Goal: Check status: Check status

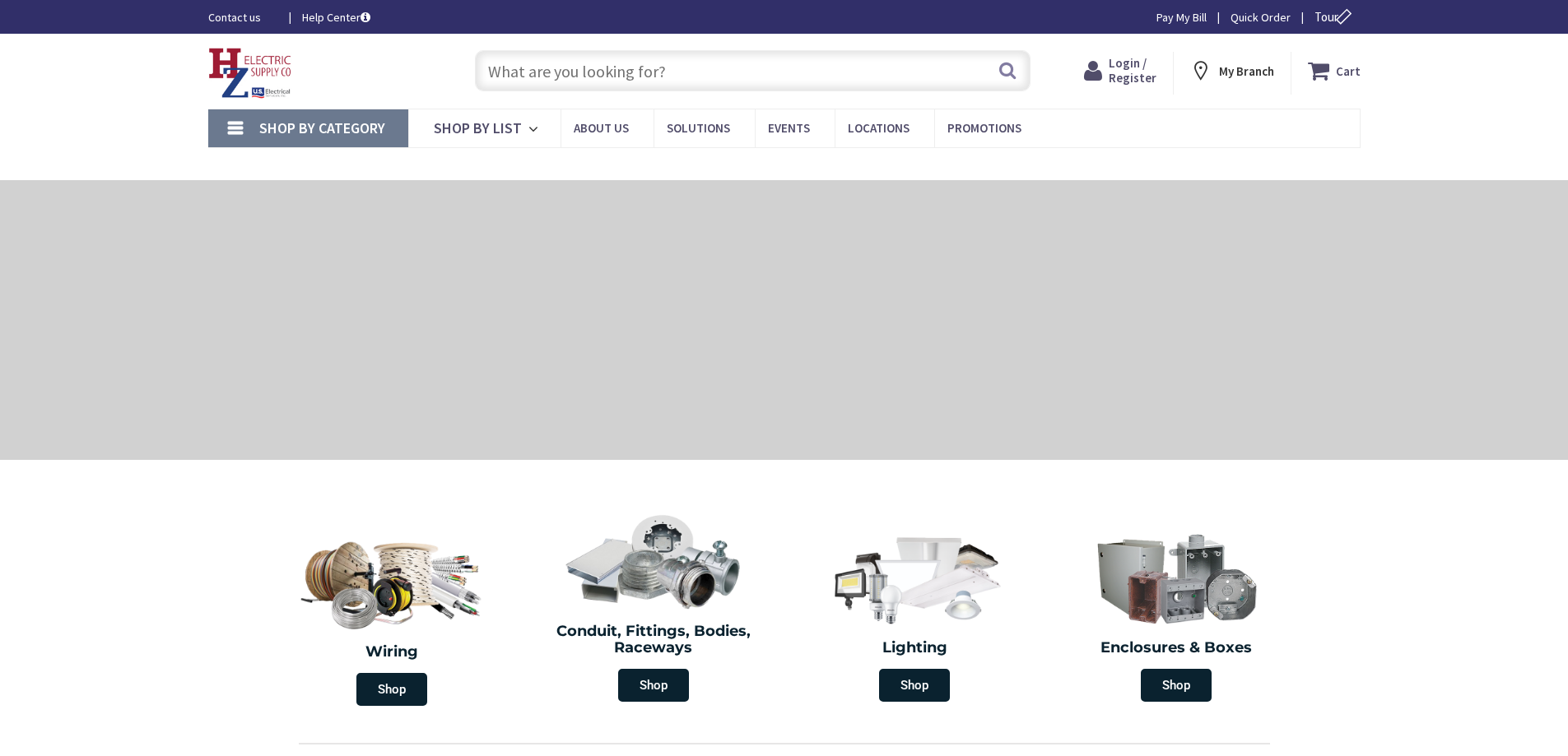
type input "[GEOGRAPHIC_DATA], [GEOGRAPHIC_DATA]"
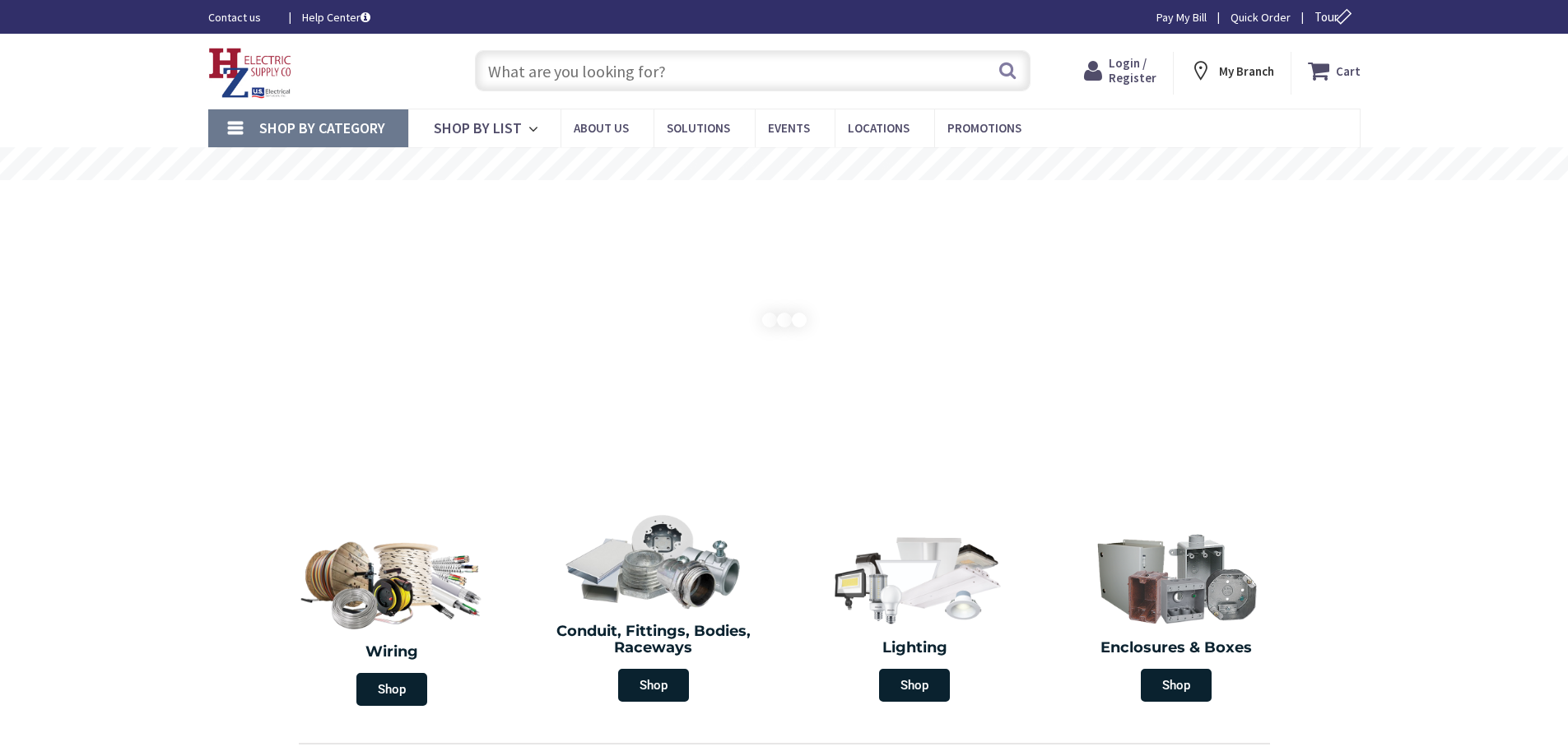
click at [1121, 69] on span "Login / Register" at bounding box center [1133, 70] width 47 height 30
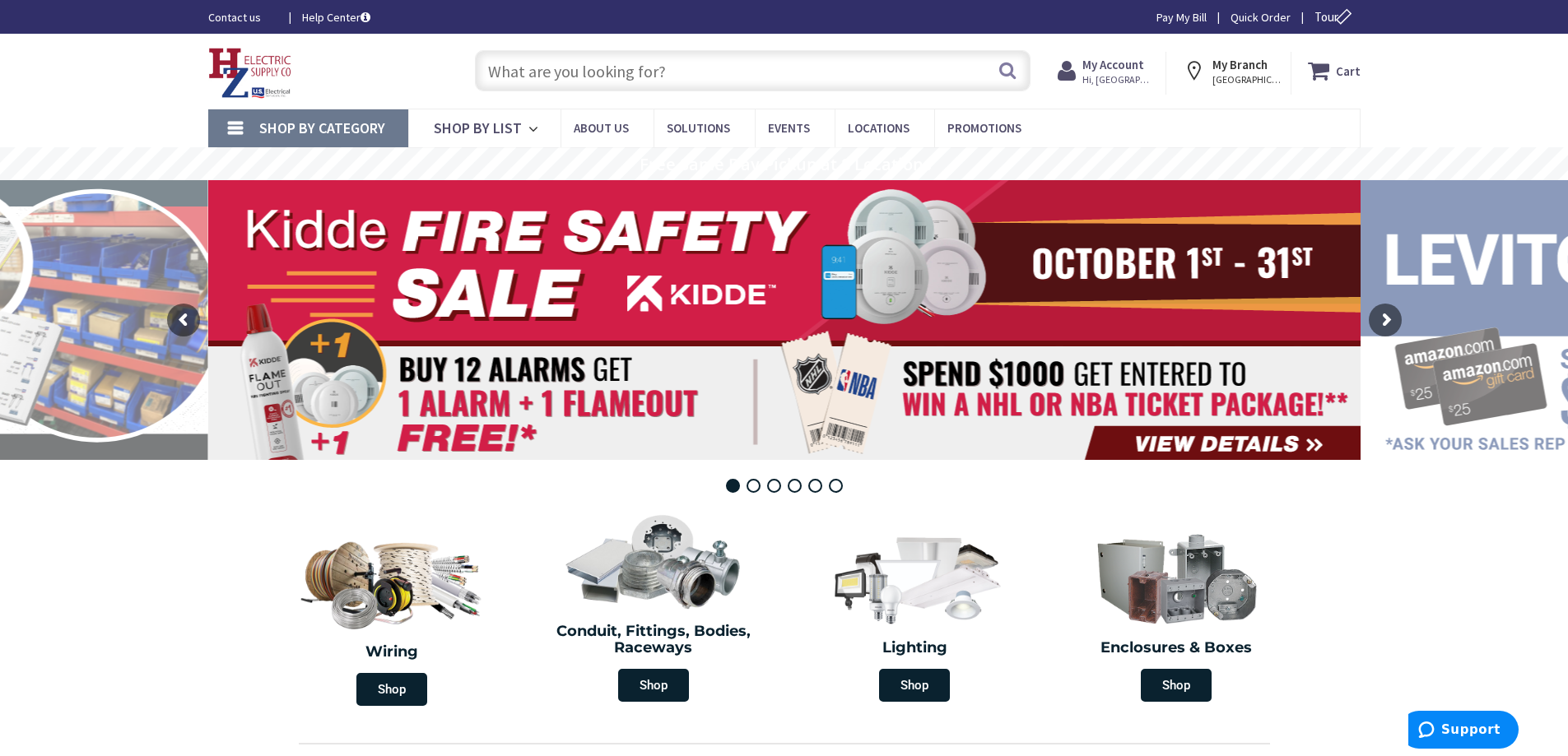
click at [1102, 71] on strong "My Account" at bounding box center [1113, 65] width 62 height 15
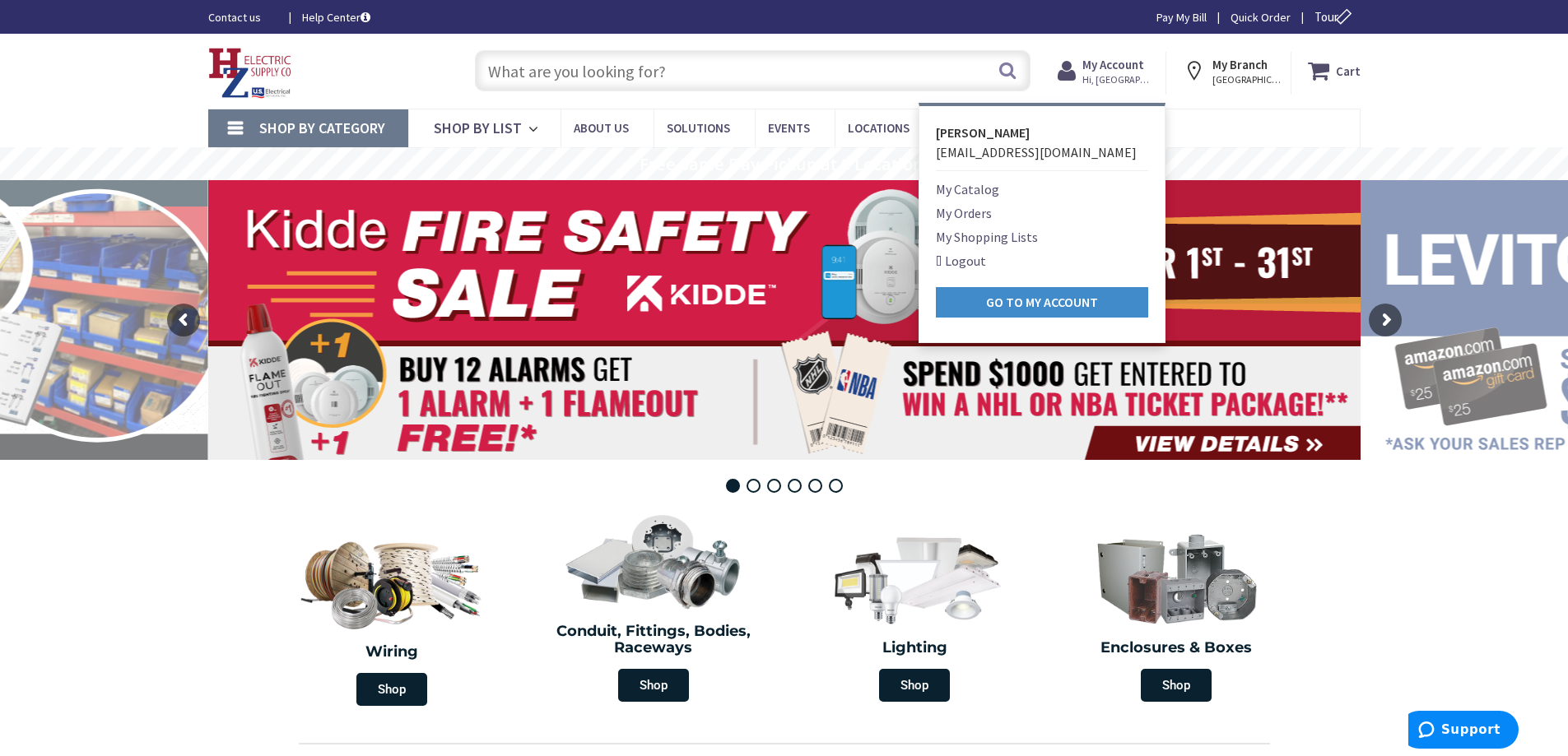
click at [968, 214] on link "My Orders" at bounding box center [964, 212] width 56 height 20
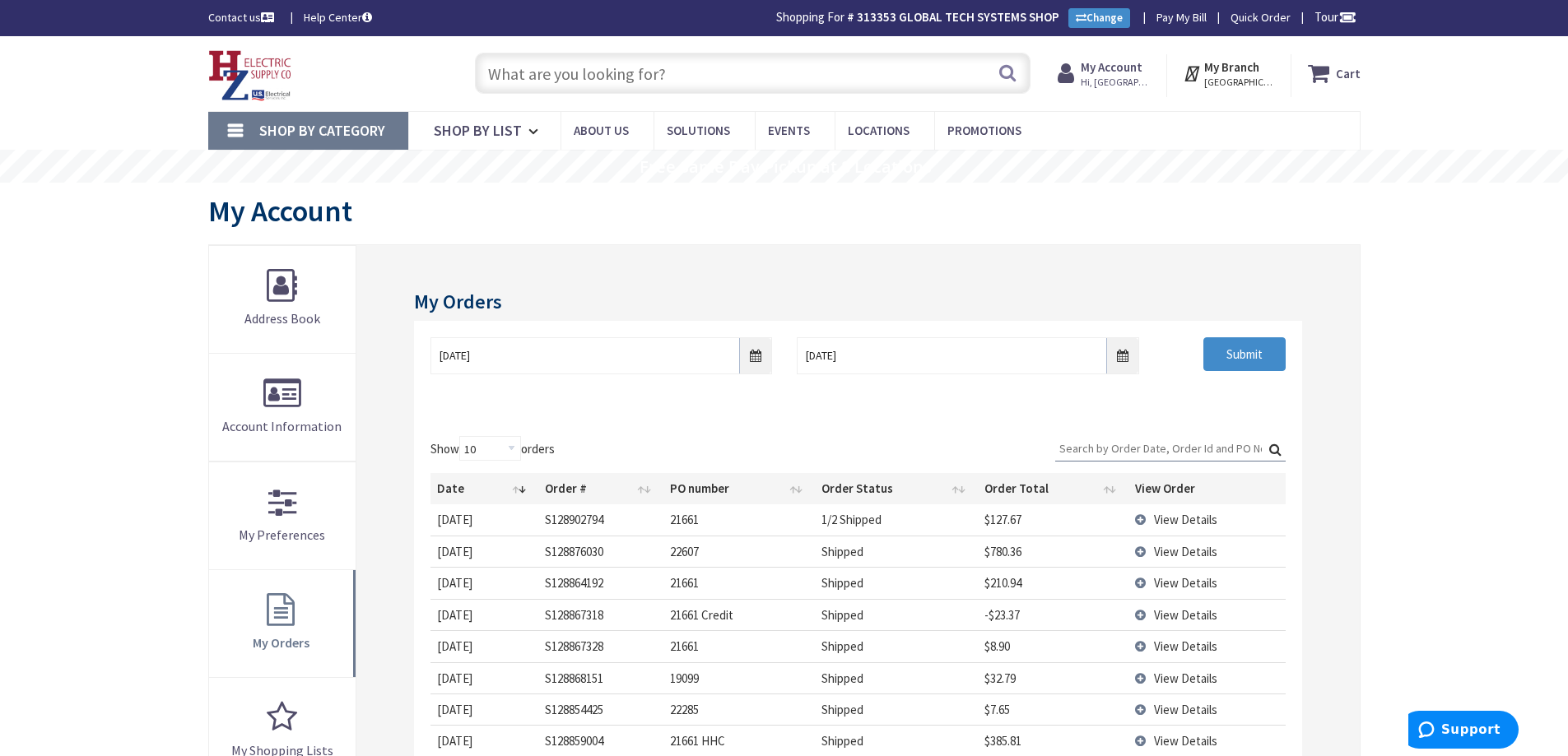
click at [1154, 557] on span "View Details" at bounding box center [1185, 552] width 64 height 15
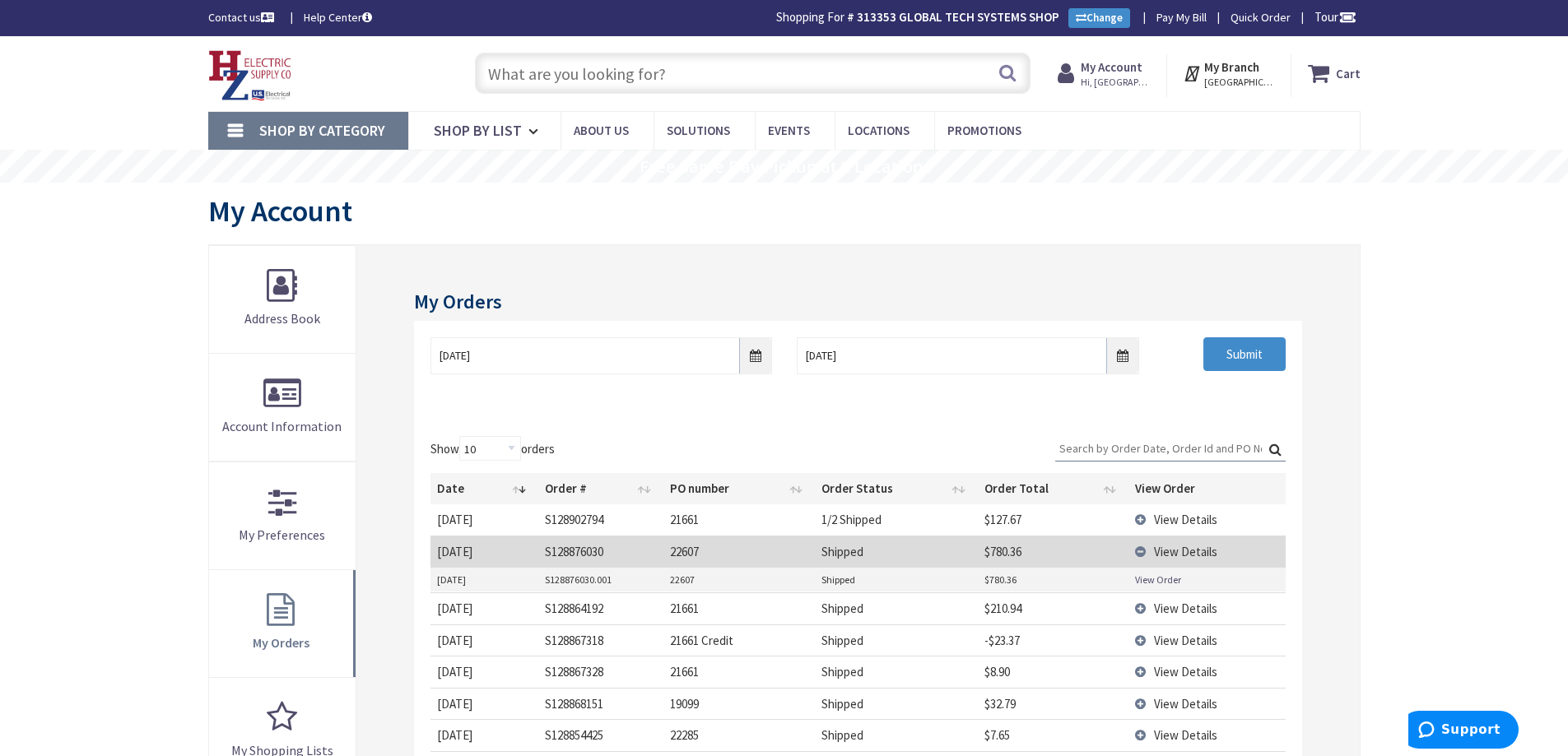
click at [980, 583] on td "$780.36" at bounding box center [1053, 581] width 151 height 25
click at [998, 579] on td "$780.36" at bounding box center [1053, 581] width 151 height 25
click at [1144, 575] on link "View Order" at bounding box center [1158, 580] width 46 height 14
click at [1173, 517] on span "View Details" at bounding box center [1185, 520] width 64 height 15
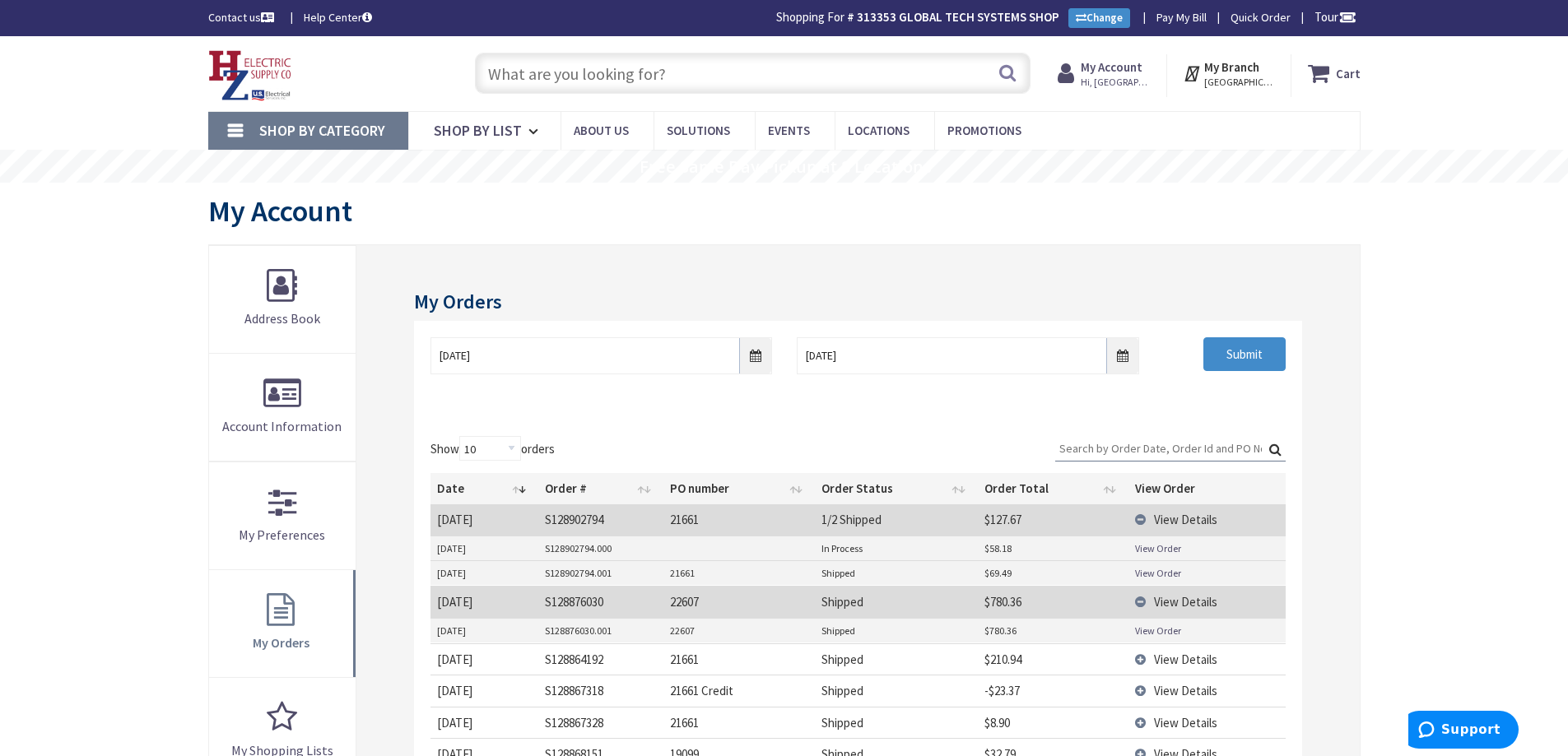
click at [1183, 513] on span "View Details" at bounding box center [1185, 520] width 64 height 15
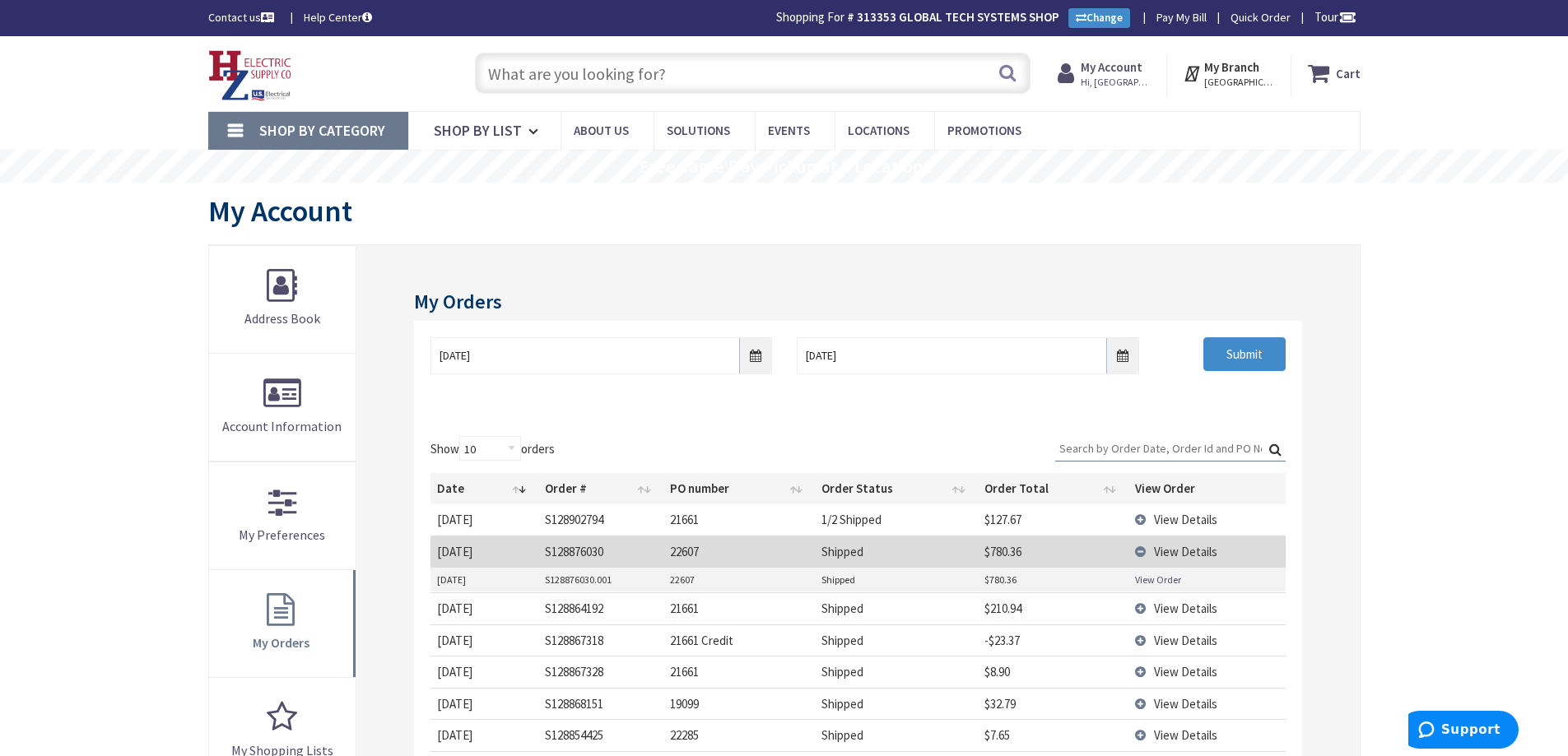
click at [1184, 513] on span "View Details" at bounding box center [1185, 520] width 64 height 15
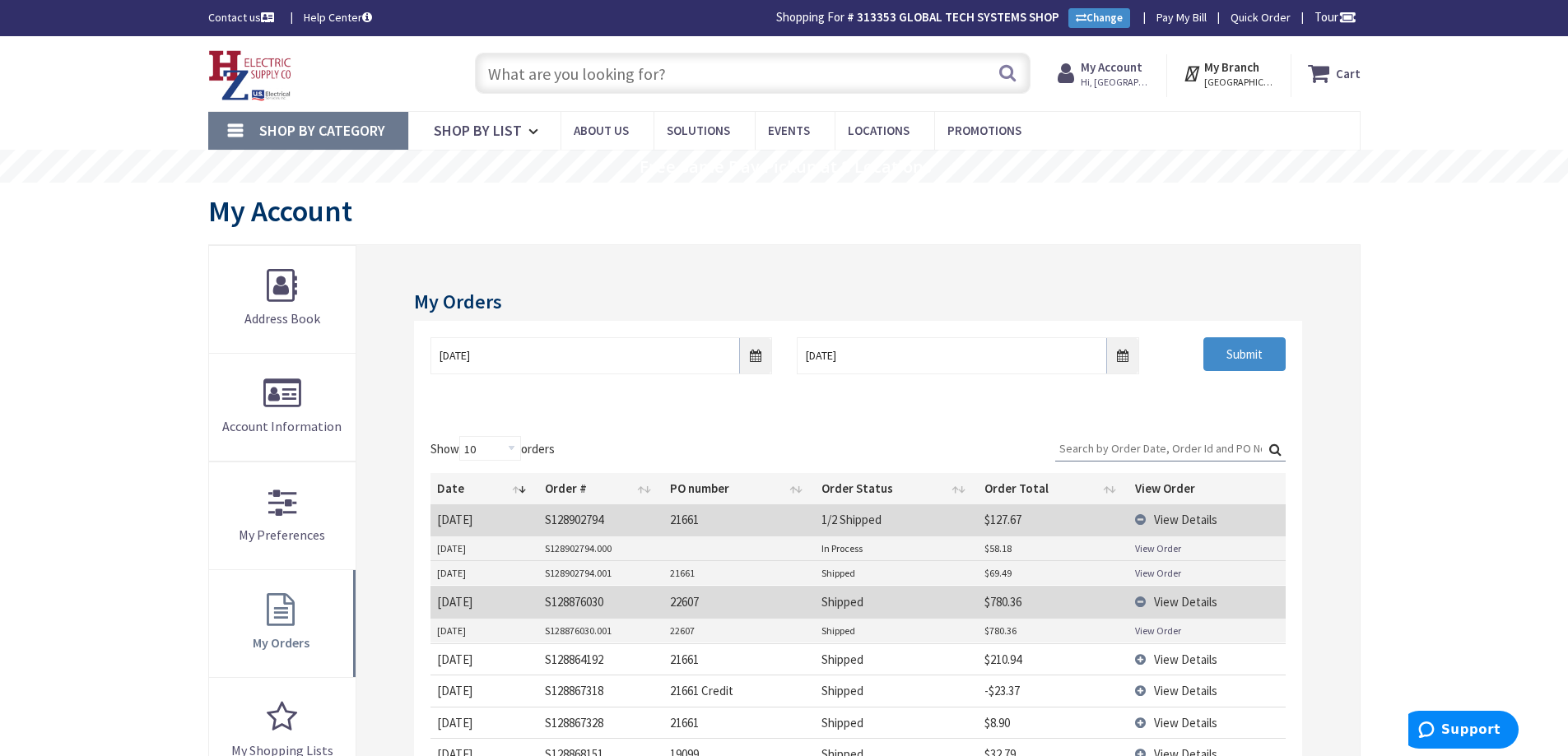
click at [1153, 583] on td "View Order" at bounding box center [1207, 573] width 157 height 25
click at [1156, 578] on link "View Order" at bounding box center [1158, 573] width 46 height 14
click at [406, 66] on div "Toggle Nav" at bounding box center [325, 74] width 259 height 55
click at [312, 127] on span "Shop By Category" at bounding box center [322, 131] width 126 height 19
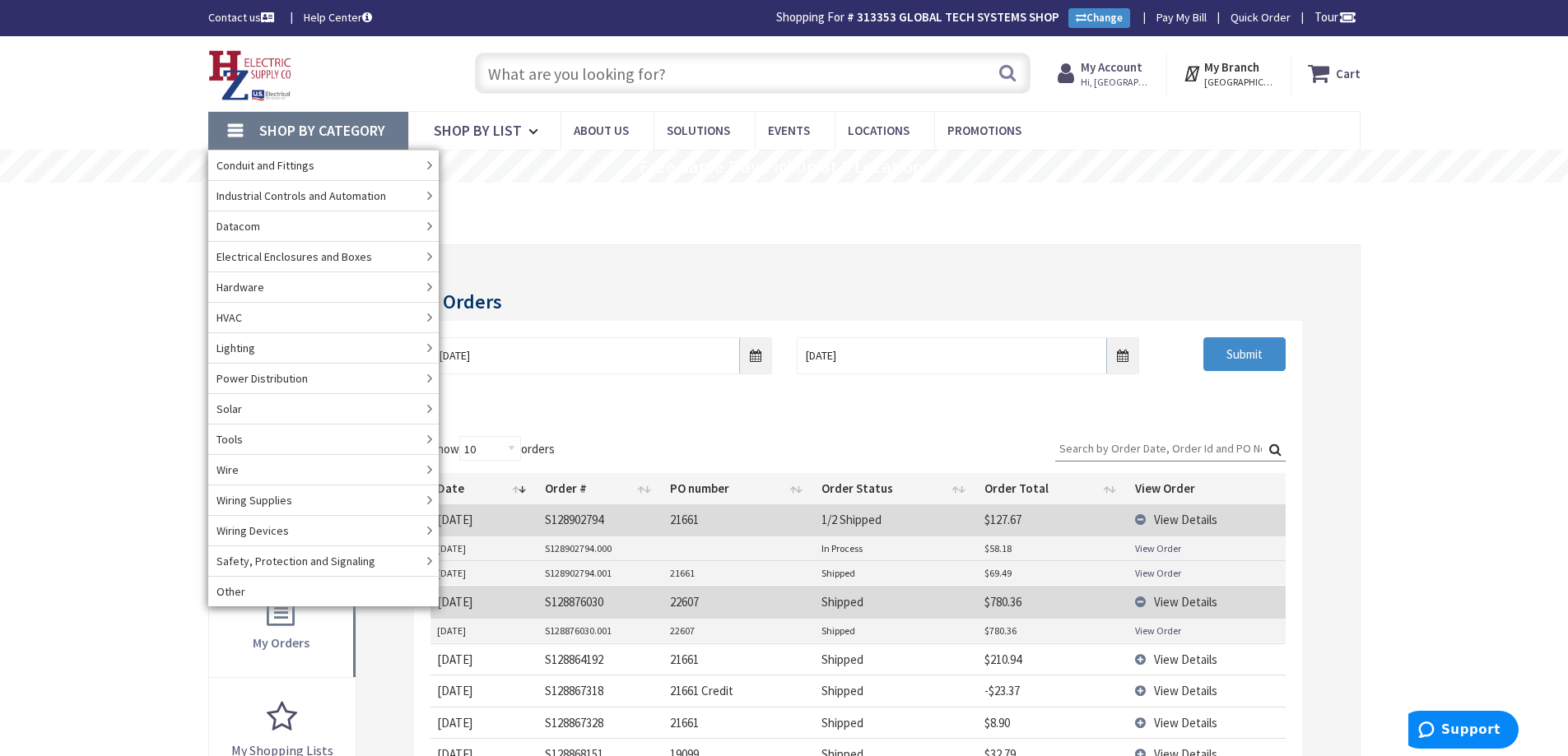
click at [312, 126] on span "Shop By Category" at bounding box center [322, 131] width 126 height 19
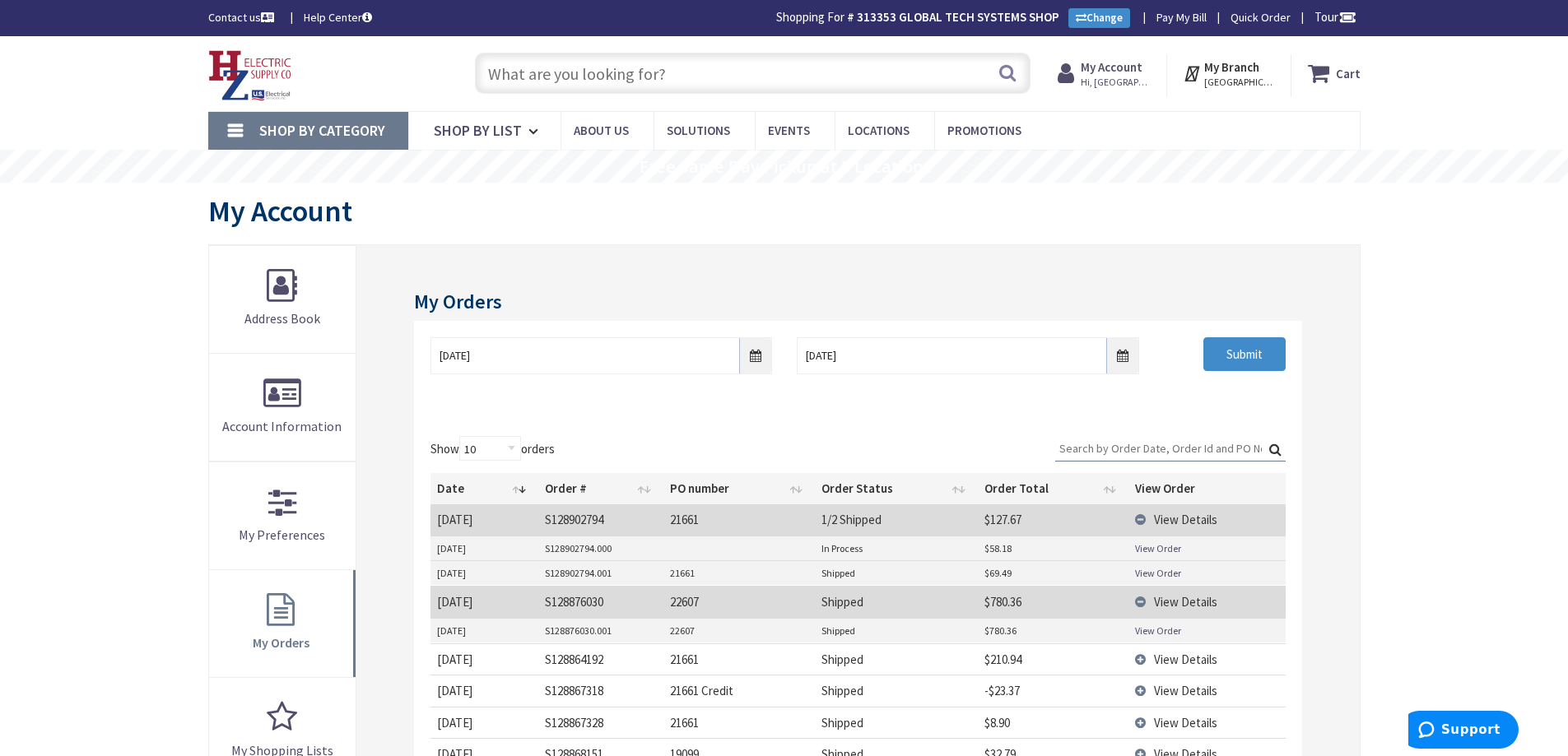
click at [1465, 256] on div "Skip to Content Toggle Nav Search Cart My Cart Close" at bounding box center [784, 707] width 1568 height 1342
click at [1113, 63] on strong "My Account" at bounding box center [1111, 66] width 62 height 15
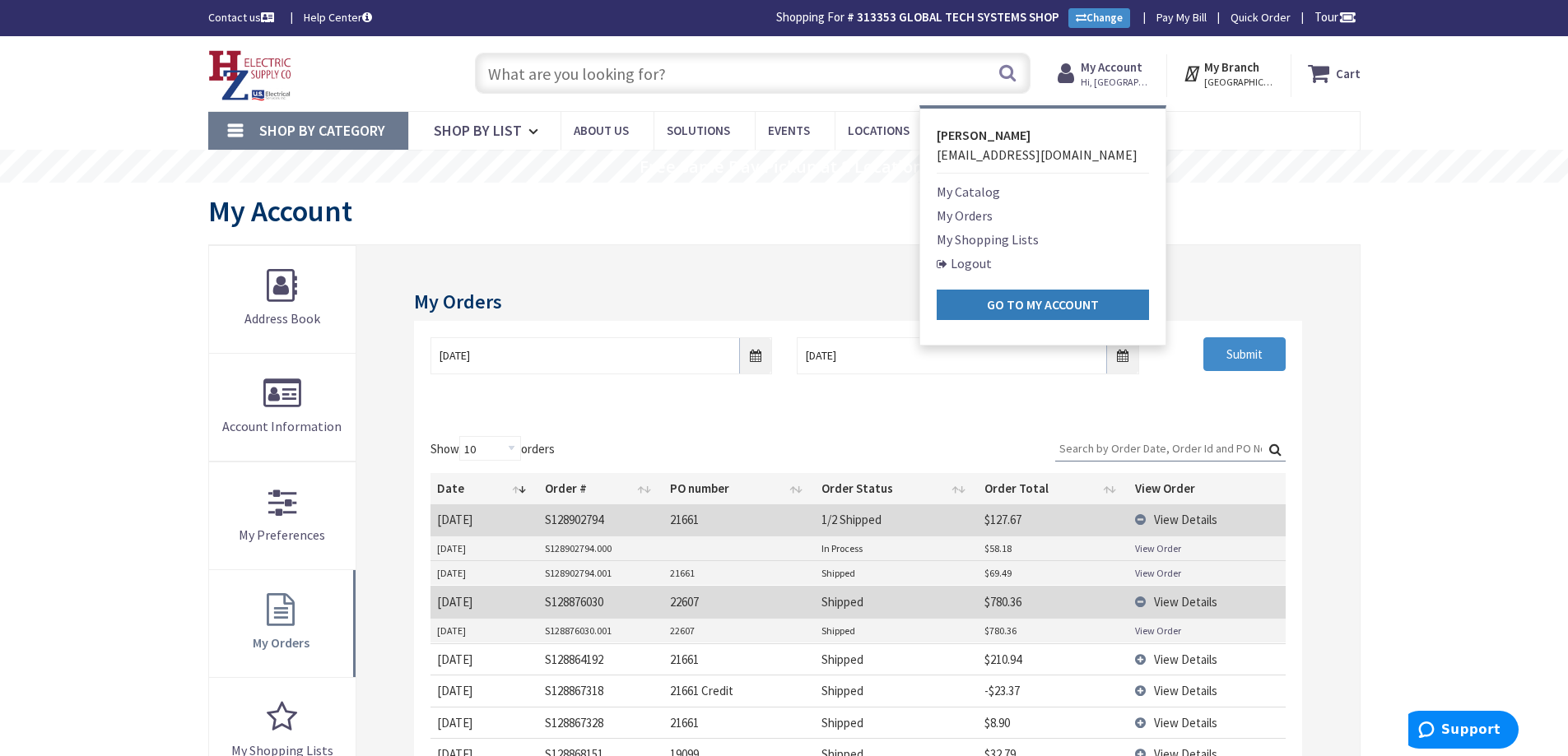
click at [1115, 312] on link "Go to My Account" at bounding box center [1042, 304] width 212 height 30
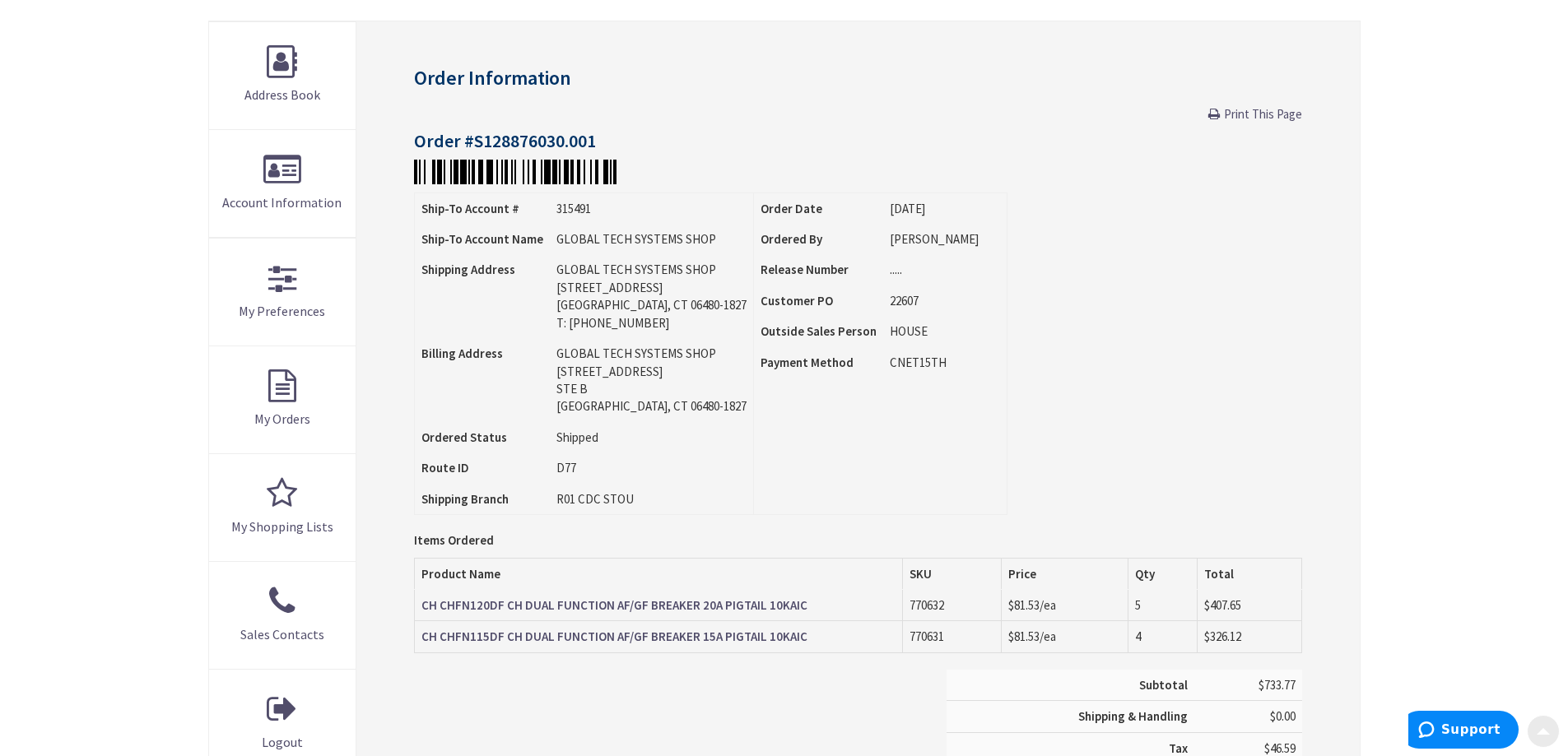
scroll to position [247, 0]
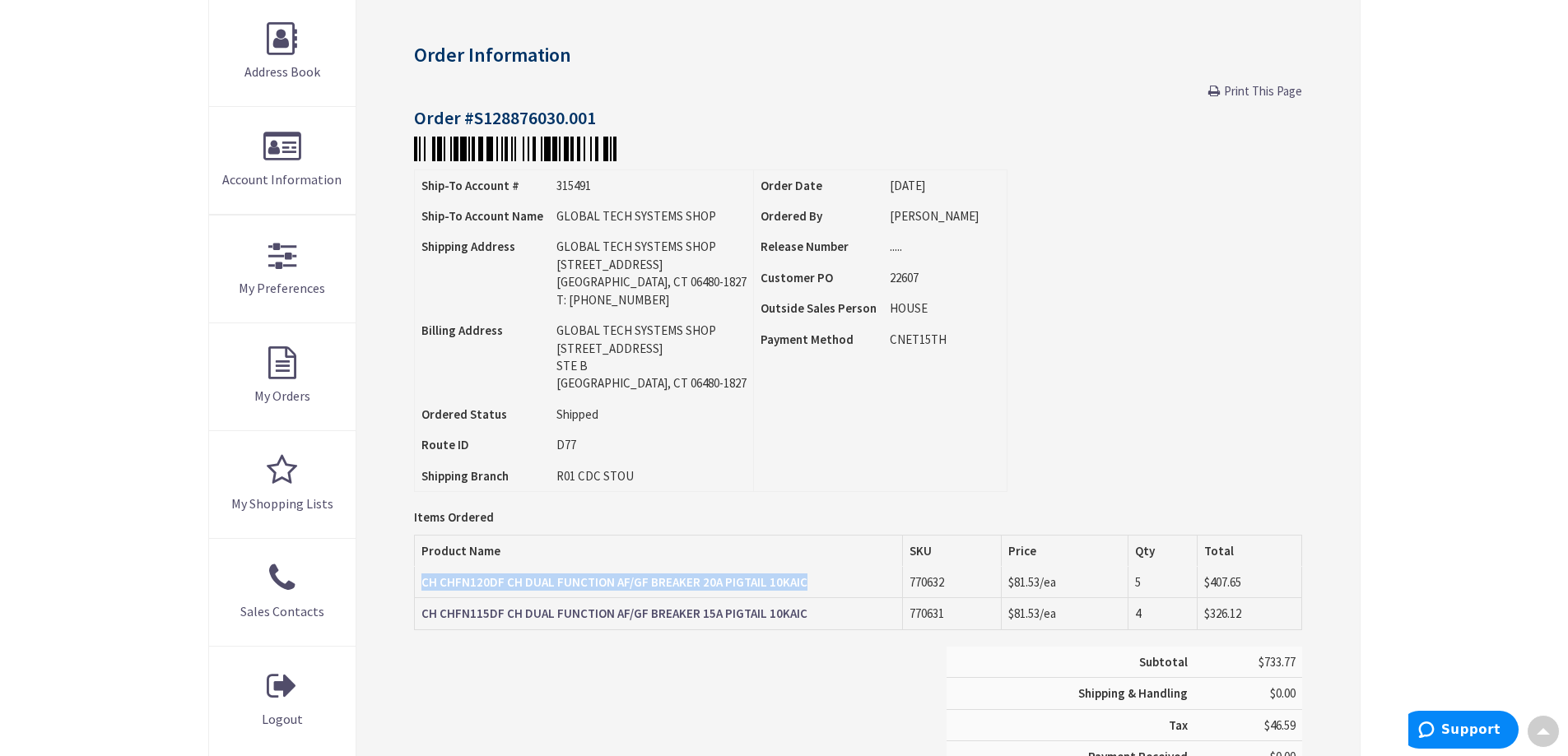
drag, startPoint x: 420, startPoint y: 581, endPoint x: 808, endPoint y: 584, distance: 388.0
click at [808, 584] on td "CH CHFN120DF CH DUAL FUNCTION AF/GF BREAKER 20A PIGTAIL 10KAIC" at bounding box center [658, 582] width 489 height 31
copy strong "CH CHFN120DF CH DUAL FUNCTION AF/GF BREAKER 20A PIGTAIL 10KAIC"
